Goal: Information Seeking & Learning: Learn about a topic

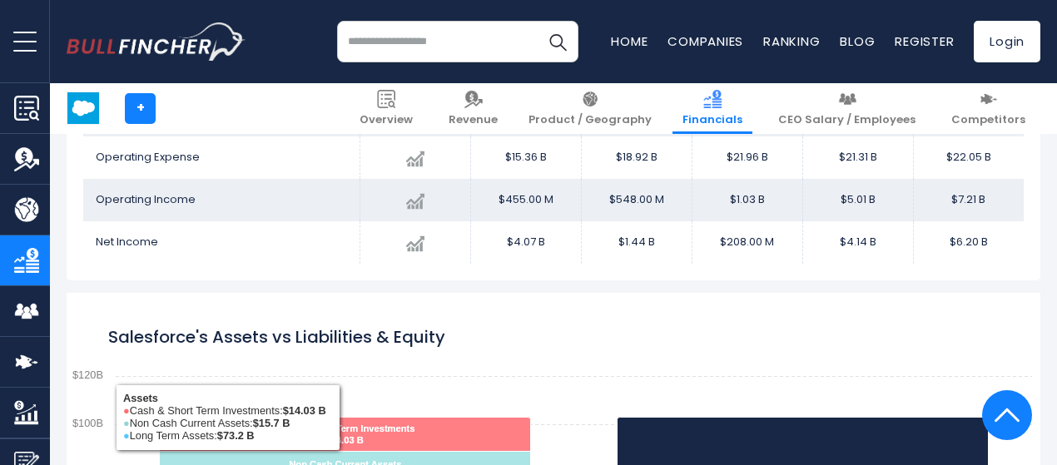
scroll to position [901, 0]
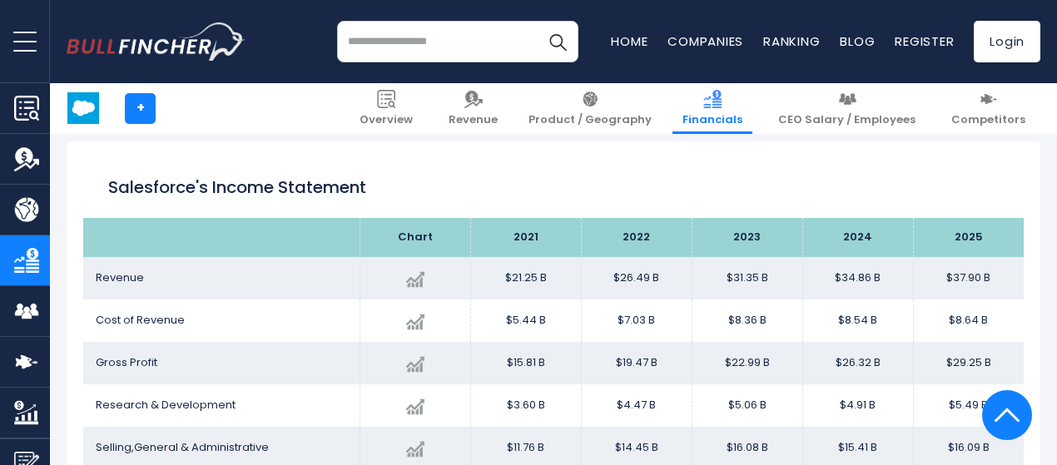
click at [26, 156] on img "Company Revenue" at bounding box center [26, 158] width 25 height 25
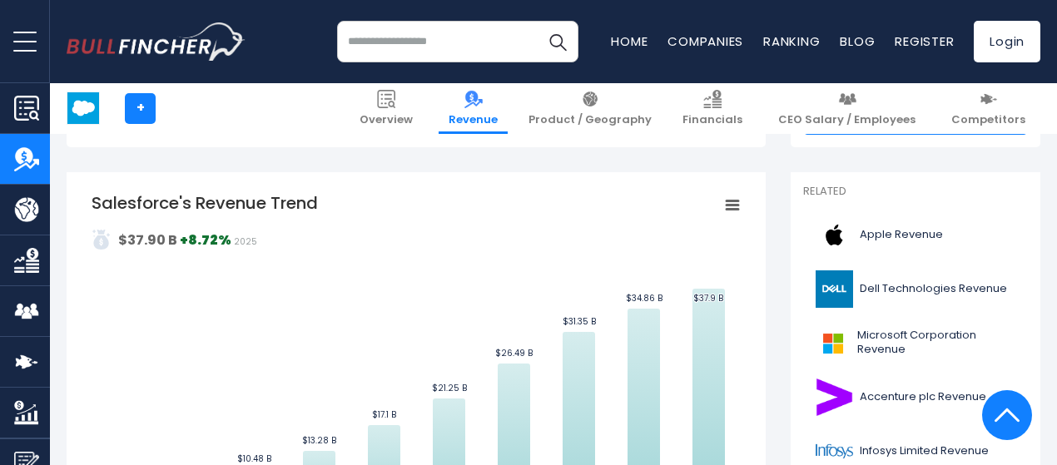
scroll to position [666, 0]
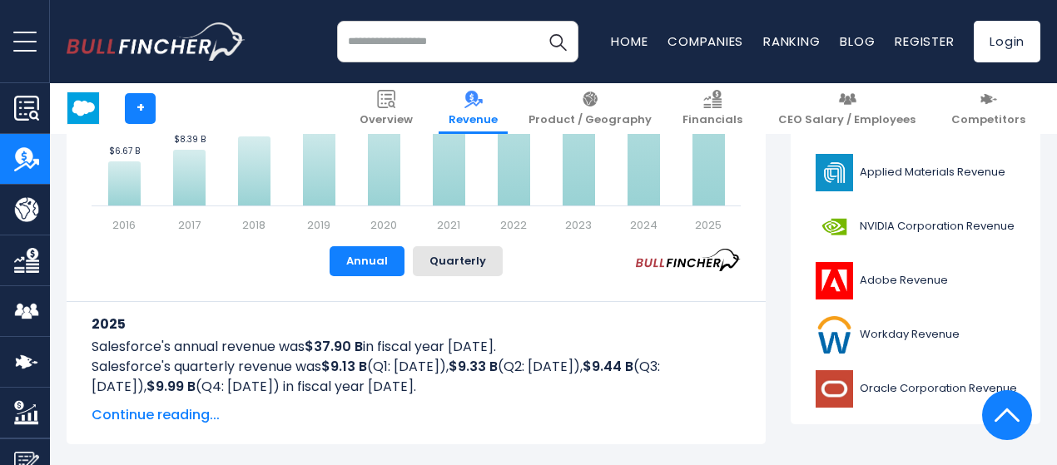
click at [35, 260] on img "Company Financials" at bounding box center [26, 260] width 25 height 25
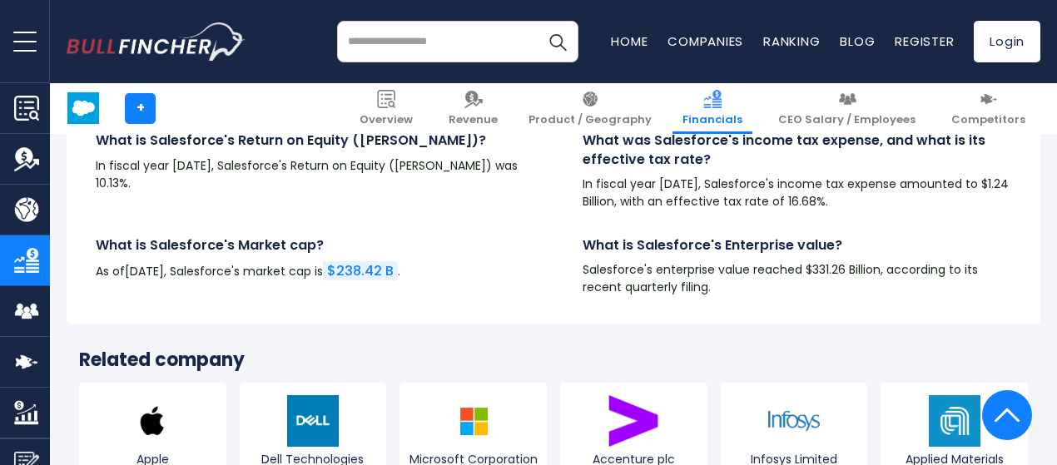
scroll to position [4561, 0]
